Goal: Information Seeking & Learning: Check status

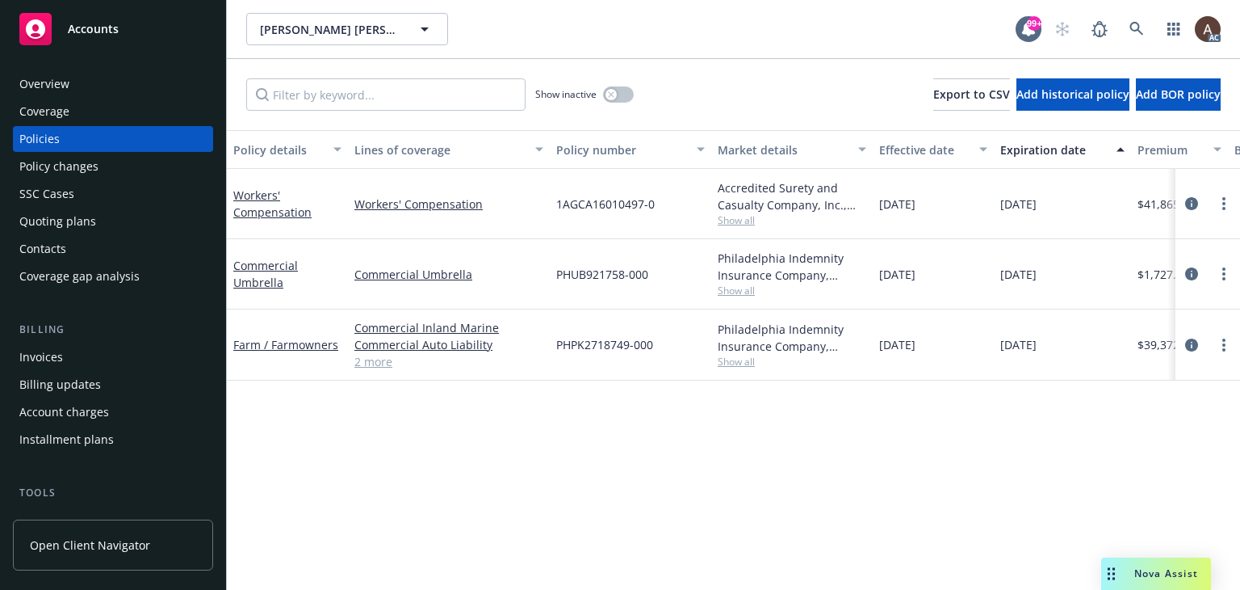
click at [712, 420] on div "Policy details Lines of coverage Policy number Market details Effective date Ex…" at bounding box center [734, 360] width 1014 height 460
